Goal: Task Accomplishment & Management: Manage account settings

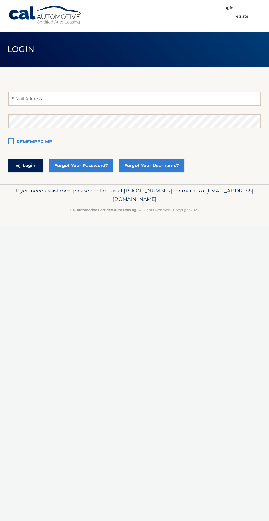
click at [36, 166] on button "Login" at bounding box center [25, 166] width 35 height 14
click at [33, 141] on label "Remember Me" at bounding box center [134, 142] width 252 height 11
click at [0, 0] on input "Remember Me" at bounding box center [0, 0] width 0 height 0
type input "jms2500@msn.com"
click at [8, 159] on button "Login" at bounding box center [25, 166] width 35 height 14
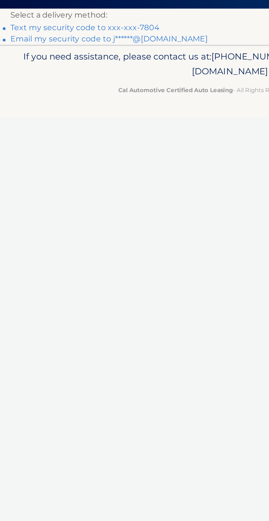
click at [58, 77] on link "Text my security code to xxx-xxx-7804" at bounding box center [51, 77] width 86 height 5
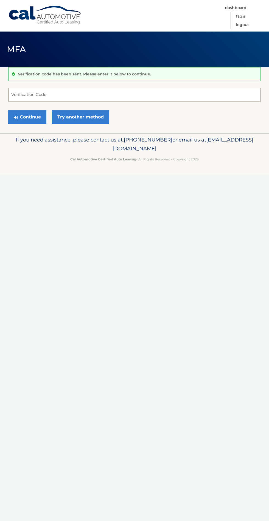
click at [120, 94] on input "Verification Code" at bounding box center [134, 95] width 252 height 14
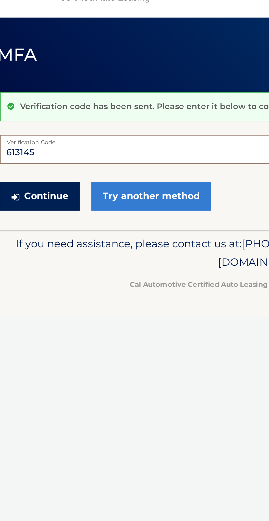
type input "613145"
click at [30, 120] on button "Continue" at bounding box center [27, 117] width 38 height 14
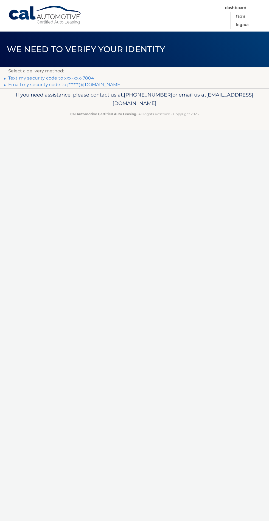
click at [139, 94] on p "If you need assistance, please contact us at: 609-807-3200 or email us at Custo…" at bounding box center [134, 99] width 252 height 18
click at [74, 85] on link "Email my security code to j******@msn.com" at bounding box center [64, 84] width 113 height 5
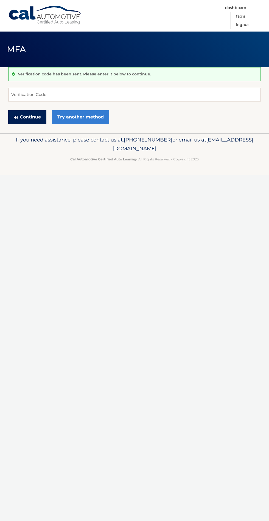
click at [30, 118] on button "Continue" at bounding box center [27, 117] width 38 height 14
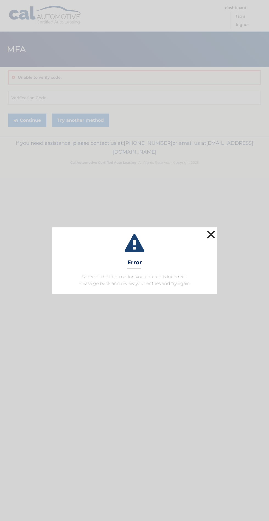
click at [211, 240] on button "×" at bounding box center [210, 234] width 11 height 11
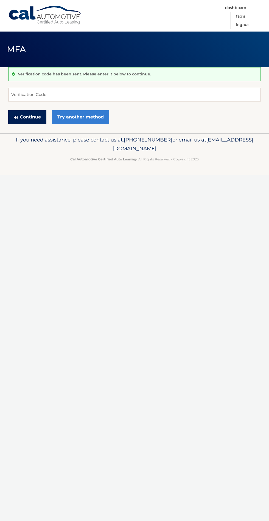
click at [30, 119] on button "Continue" at bounding box center [27, 117] width 38 height 14
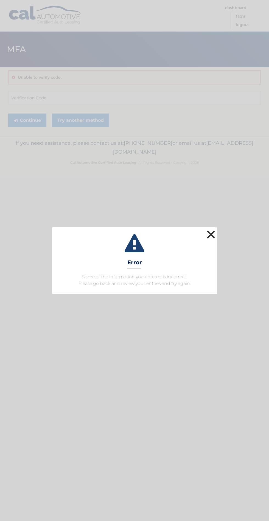
click at [214, 234] on button "×" at bounding box center [210, 234] width 11 height 11
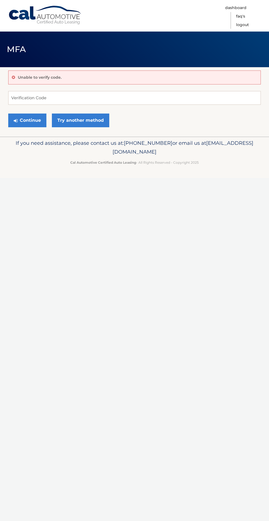
click at [216, 240] on div "Cal Automotive Menu Dashboard FAQ's Logout MFA" at bounding box center [134, 260] width 269 height 521
click at [86, 120] on link "Try another method" at bounding box center [80, 120] width 57 height 14
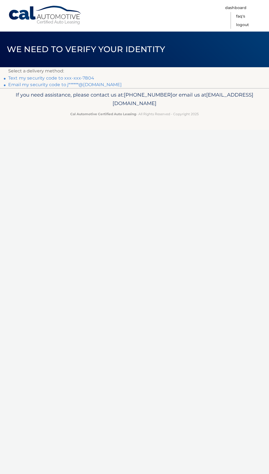
click at [133, 56] on h1 "We need to verify your identity" at bounding box center [86, 49] width 170 height 15
click at [154, 12] on nav "Menu Dashboard FAQ's Logout" at bounding box center [174, 16] width 174 height 32
click at [58, 86] on link "Email my security code to j******@[DOMAIN_NAME]" at bounding box center [64, 84] width 113 height 5
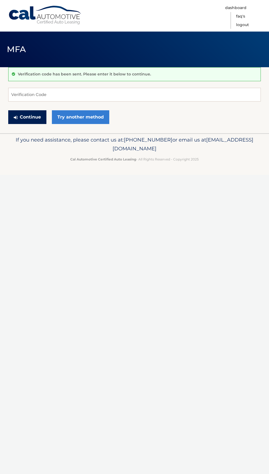
click at [28, 117] on button "Continue" at bounding box center [27, 117] width 38 height 14
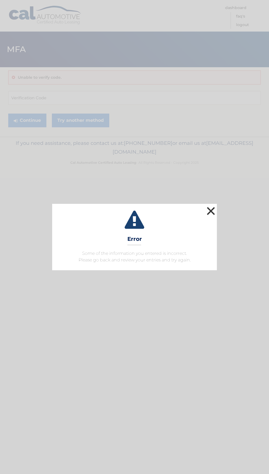
click at [213, 211] on button "×" at bounding box center [210, 210] width 11 height 11
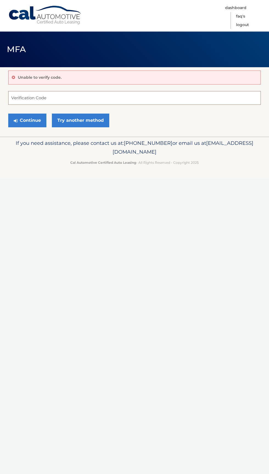
click at [42, 98] on input "Verification Code" at bounding box center [134, 98] width 252 height 14
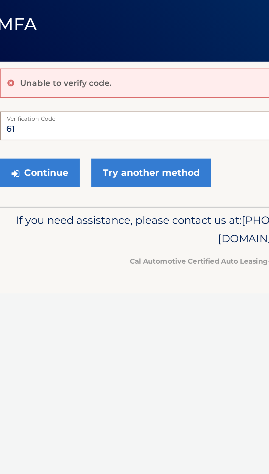
type input "6"
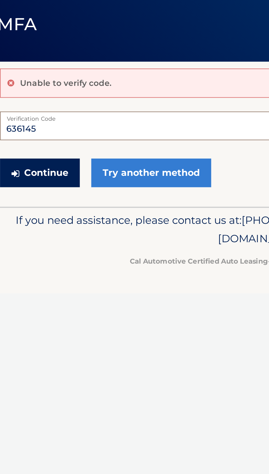
type input "636145"
click at [33, 120] on button "Continue" at bounding box center [27, 120] width 38 height 14
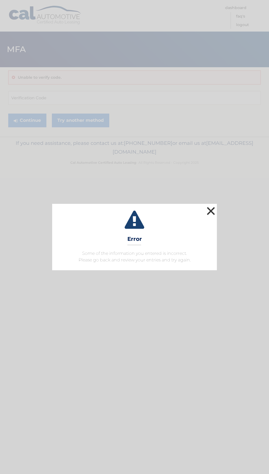
click at [213, 211] on button "×" at bounding box center [210, 210] width 11 height 11
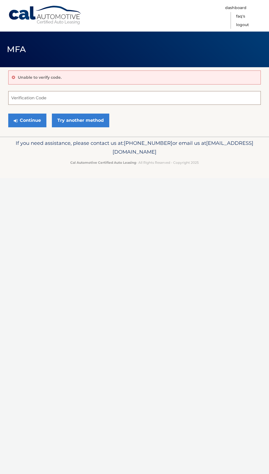
click at [53, 93] on input "Verification Code" at bounding box center [134, 98] width 252 height 14
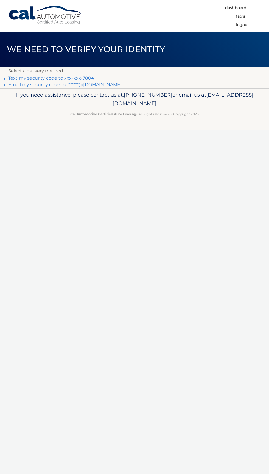
click at [75, 85] on link "Email my security code to j******@msn.com" at bounding box center [64, 84] width 113 height 5
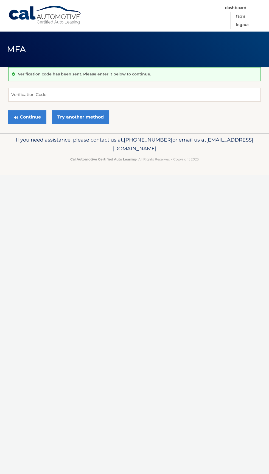
click at [103, 66] on header "MFA" at bounding box center [134, 50] width 269 height 36
click at [73, 73] on p "Verification code has been sent. Please enter it below to continue." at bounding box center [84, 74] width 133 height 5
click at [137, 159] on p "Cal Automotive Certified Auto Leasing - All Rights Reserved - Copyright 2025" at bounding box center [134, 159] width 252 height 6
click at [116, 150] on span "[EMAIL_ADDRESS][DOMAIN_NAME]" at bounding box center [182, 143] width 141 height 15
click at [75, 117] on link "Try another method" at bounding box center [80, 117] width 57 height 14
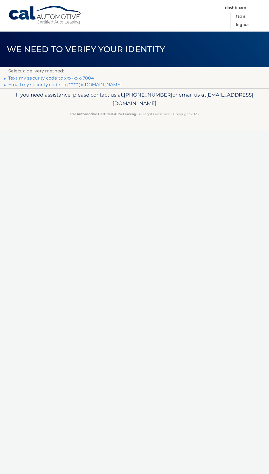
click at [45, 76] on link "Text my security code to xxx-xxx-7804" at bounding box center [51, 77] width 86 height 5
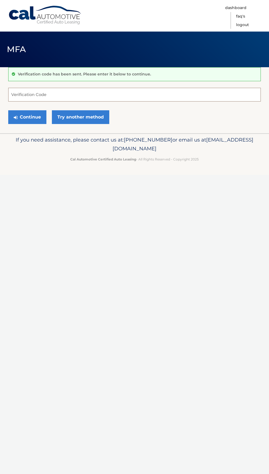
click at [113, 99] on input "Verification Code" at bounding box center [134, 95] width 252 height 14
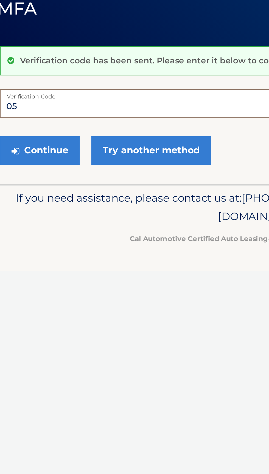
type input "0"
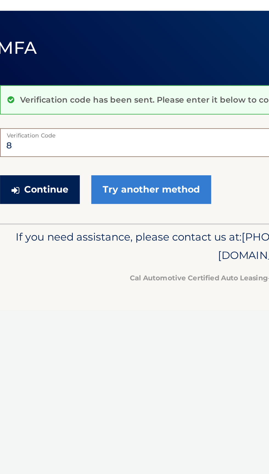
type input "8"
click at [27, 117] on button "Continue" at bounding box center [27, 117] width 38 height 14
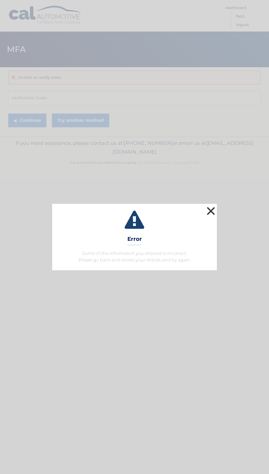
click at [211, 216] on button "×" at bounding box center [210, 210] width 11 height 11
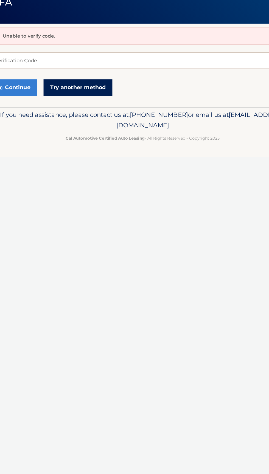
click at [81, 121] on link "Try another method" at bounding box center [80, 120] width 57 height 14
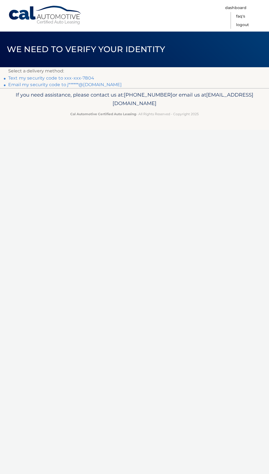
click at [77, 84] on link "Email my security code to j******@[DOMAIN_NAME]" at bounding box center [64, 84] width 113 height 5
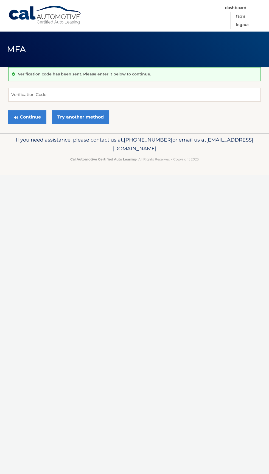
click at [102, 71] on div "Verification code has been sent. Please enter it below to continue." at bounding box center [134, 74] width 252 height 14
click at [98, 77] on div "Verification code has been sent. Please enter it below to continue." at bounding box center [134, 74] width 252 height 14
click at [101, 75] on p "Verification code has been sent. Please enter it below to continue." at bounding box center [84, 74] width 133 height 5
click at [39, 111] on button "Continue" at bounding box center [27, 117] width 38 height 14
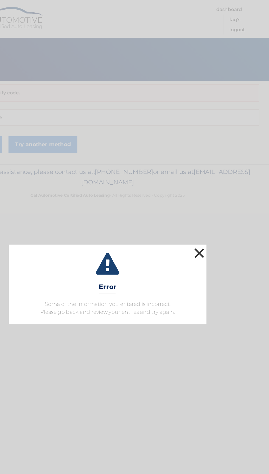
click at [214, 213] on button "×" at bounding box center [210, 210] width 11 height 11
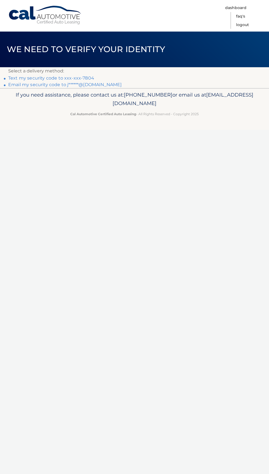
click at [125, 89] on div "If you need assistance, please contact us at: 609-807-3200 or email us at Custo…" at bounding box center [134, 103] width 269 height 31
click at [51, 77] on link "Text my security code to xxx-xxx-7804" at bounding box center [51, 77] width 86 height 5
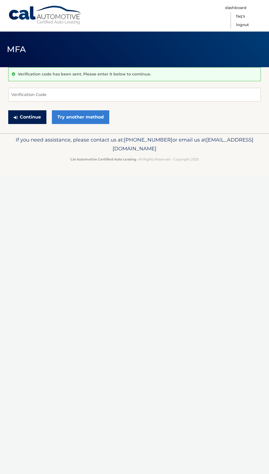
click at [30, 120] on button "Continue" at bounding box center [27, 117] width 38 height 14
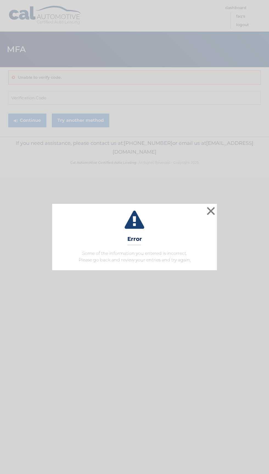
click at [110, 157] on div "× Error Some of the information you entered is incorrect. Please go back and re…" at bounding box center [134, 237] width 269 height 474
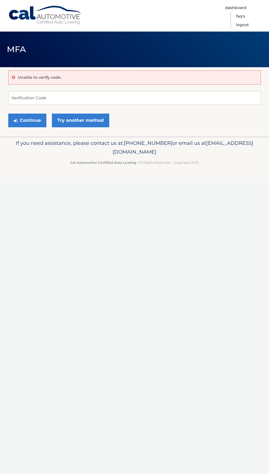
click at [103, 156] on p "If you need assistance, please contact us at: [PHONE_NUMBER] or email us at [EM…" at bounding box center [134, 148] width 252 height 18
click at [41, 98] on input "Verification Code" at bounding box center [134, 98] width 252 height 14
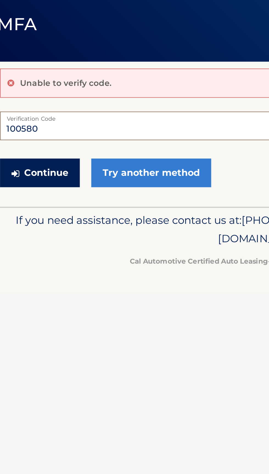
type input "100580"
click at [32, 121] on button "Continue" at bounding box center [27, 120] width 38 height 14
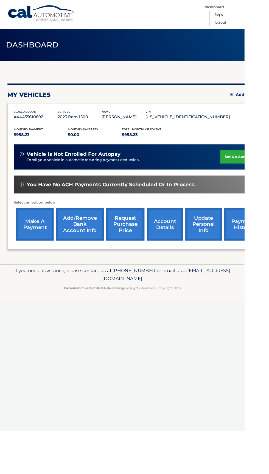
click at [47, 248] on link "make a payment" at bounding box center [38, 247] width 41 height 36
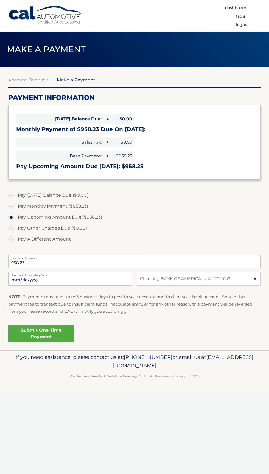
select select "YTMyNGRhZDYtNGQ2NS00ZGJhLWEyOWMtNGQ3YTdkMWZkMzYw"
click at [214, 138] on div "[DATE] Balance Due: = $0.00 Monthly Payment of $958.23 Due On [DATE]: Sales Tax…" at bounding box center [134, 142] width 252 height 74
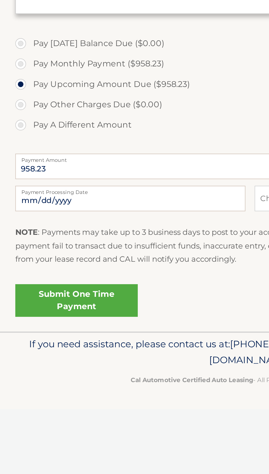
click at [56, 334] on link "Submit One Time Payment" at bounding box center [41, 334] width 66 height 18
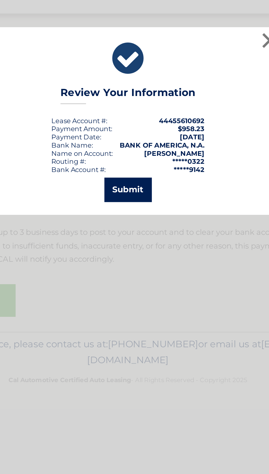
click at [134, 280] on button "Submit" at bounding box center [134, 273] width 25 height 13
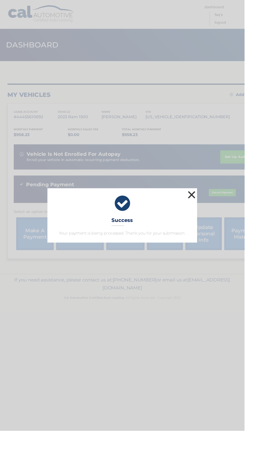
click at [216, 220] on button "×" at bounding box center [210, 214] width 11 height 11
